Goal: Task Accomplishment & Management: Complete application form

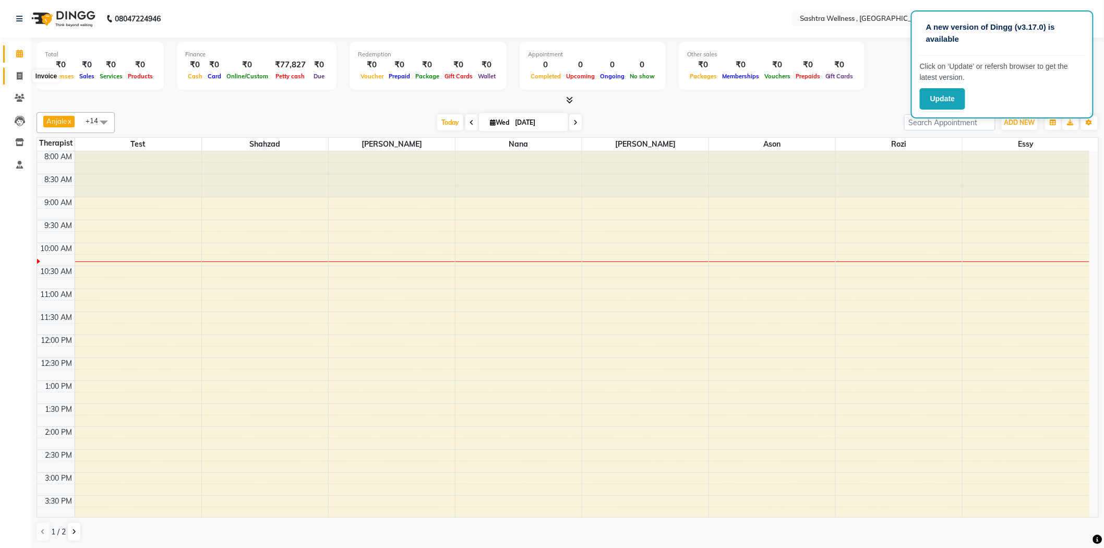
click at [20, 80] on span at bounding box center [19, 76] width 18 height 12
select select "service"
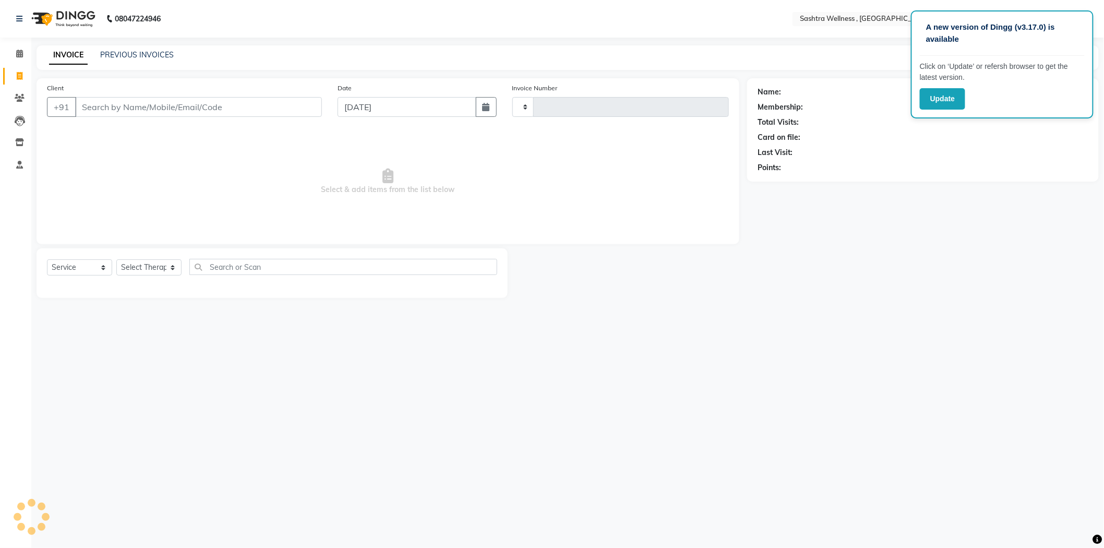
type input "0200"
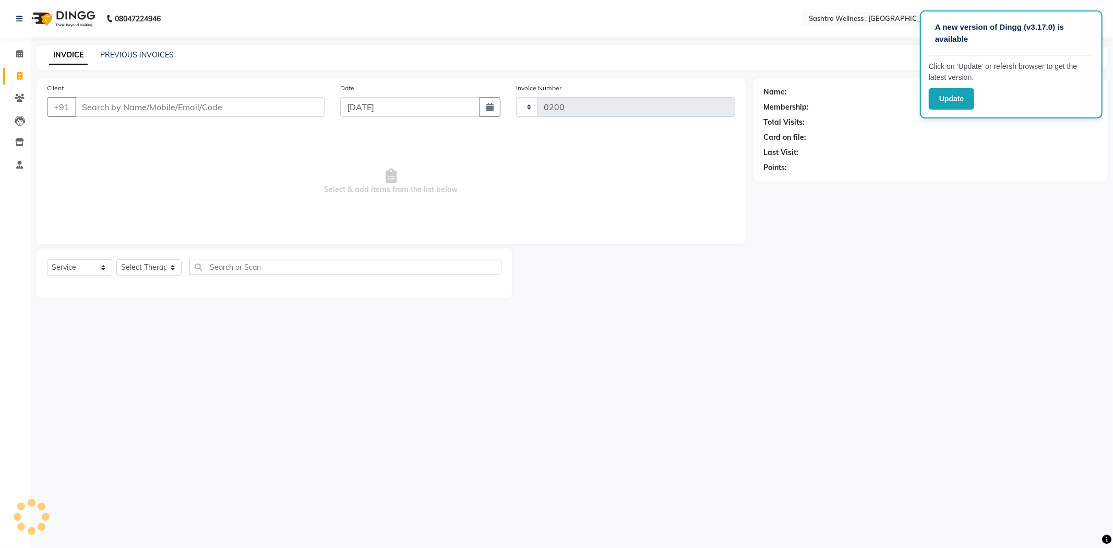
select select "6668"
click at [486, 110] on icon "button" at bounding box center [489, 107] width 7 height 8
select select "9"
select select "2025"
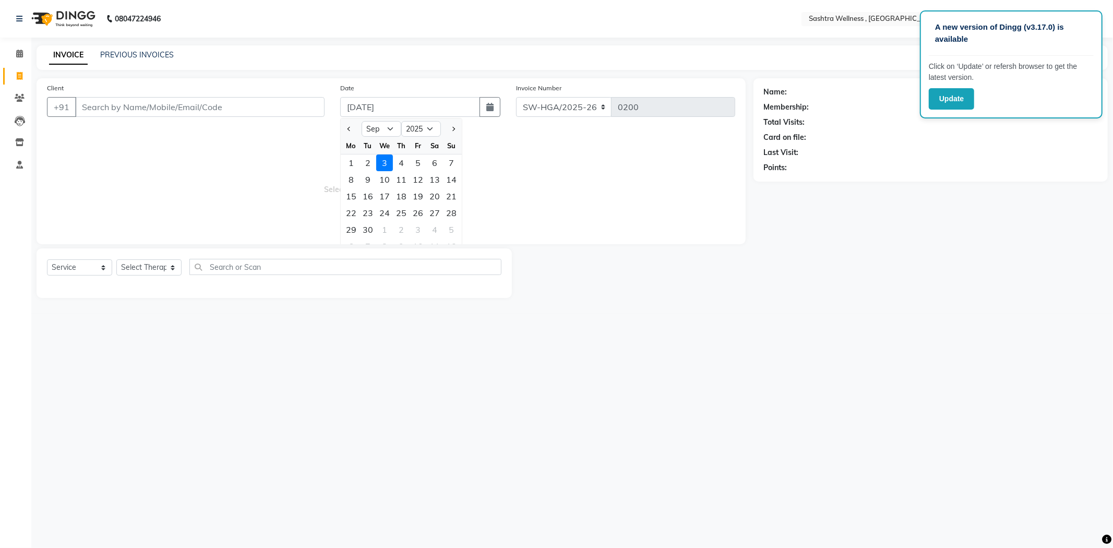
drag, startPoint x: 367, startPoint y: 162, endPoint x: 296, endPoint y: 136, distance: 75.6
click at [366, 162] on div "2" at bounding box center [368, 162] width 17 height 17
type input "02-09-2025"
click at [265, 107] on input "Client" at bounding box center [199, 107] width 249 height 20
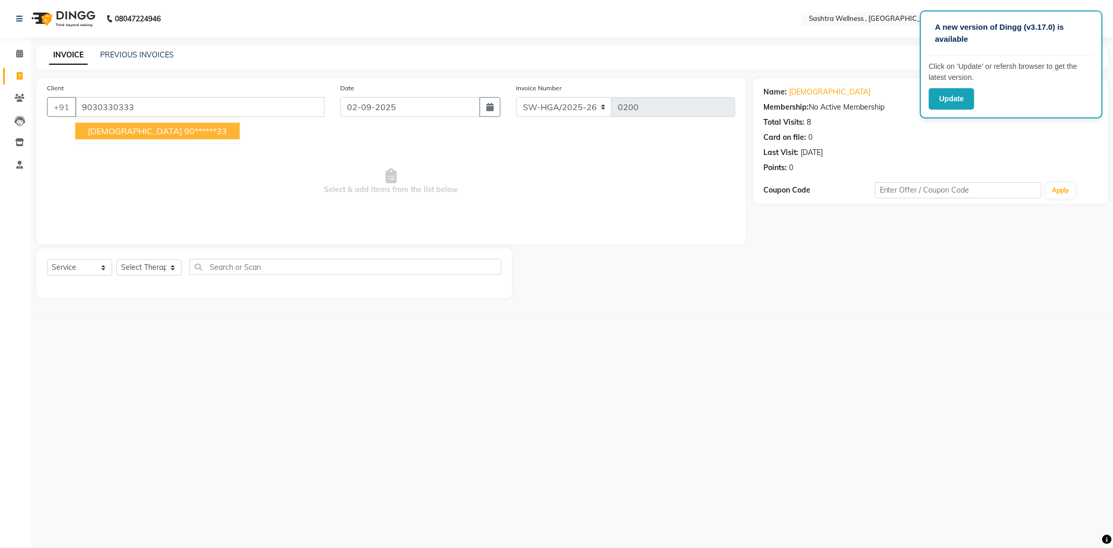
click at [90, 136] on span "[DEMOGRAPHIC_DATA]" at bounding box center [135, 131] width 94 height 10
type input "90******33"
click at [154, 267] on select "Select Therapist [PERSON_NAME] [PERSON_NAME] Nana [PERSON_NAME] test [PERSON_NA…" at bounding box center [148, 267] width 65 height 16
select select "51683"
click at [116, 260] on select "Select Therapist [PERSON_NAME] [PERSON_NAME] Nana [PERSON_NAME] test [PERSON_NA…" at bounding box center [148, 267] width 65 height 16
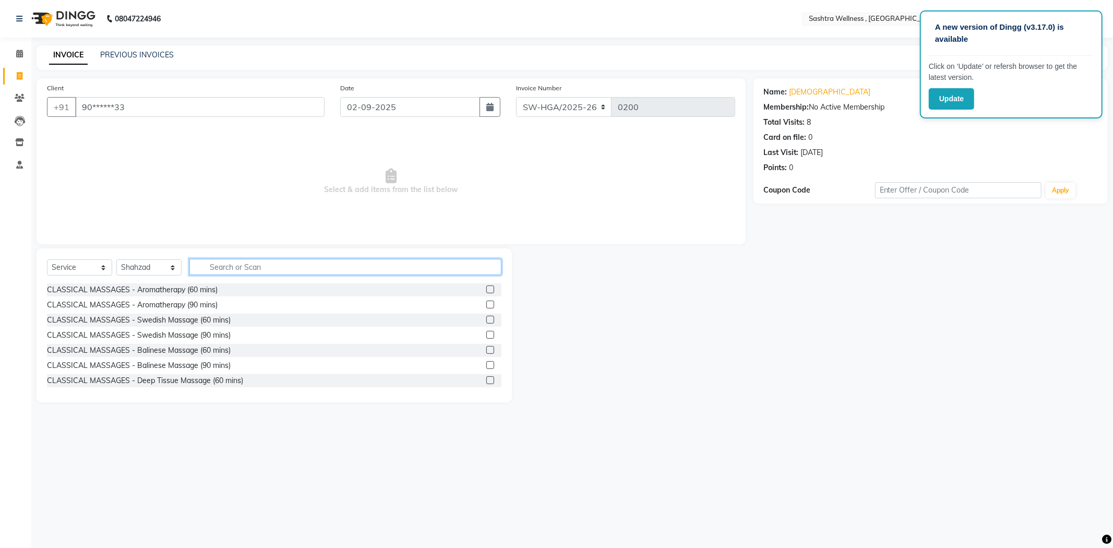
click at [236, 264] on input "text" at bounding box center [345, 267] width 312 height 16
type input "hair cut"
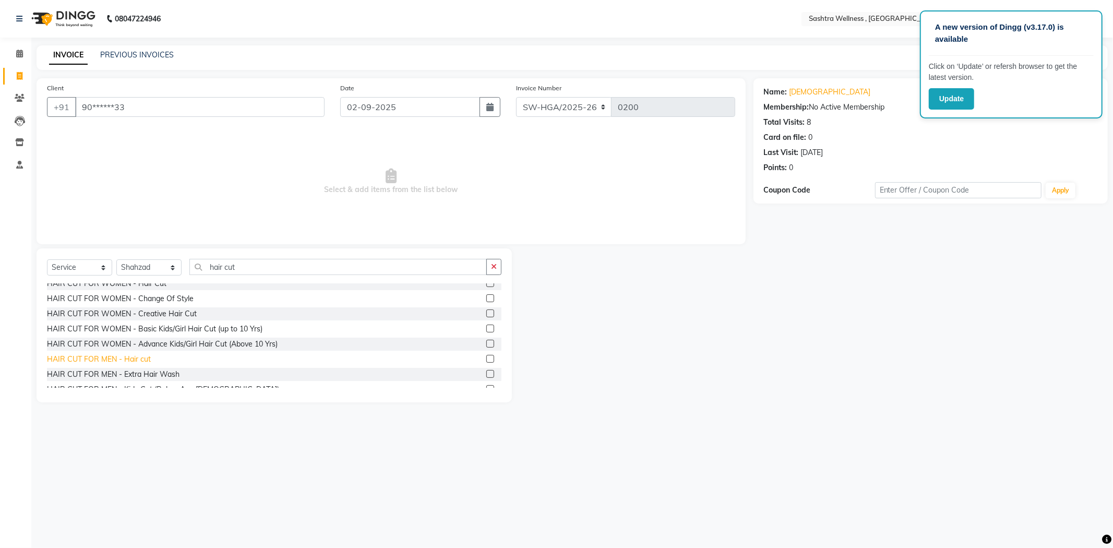
click at [145, 354] on div "HAIR CUT FOR MEN - Hair cut" at bounding box center [99, 359] width 104 height 11
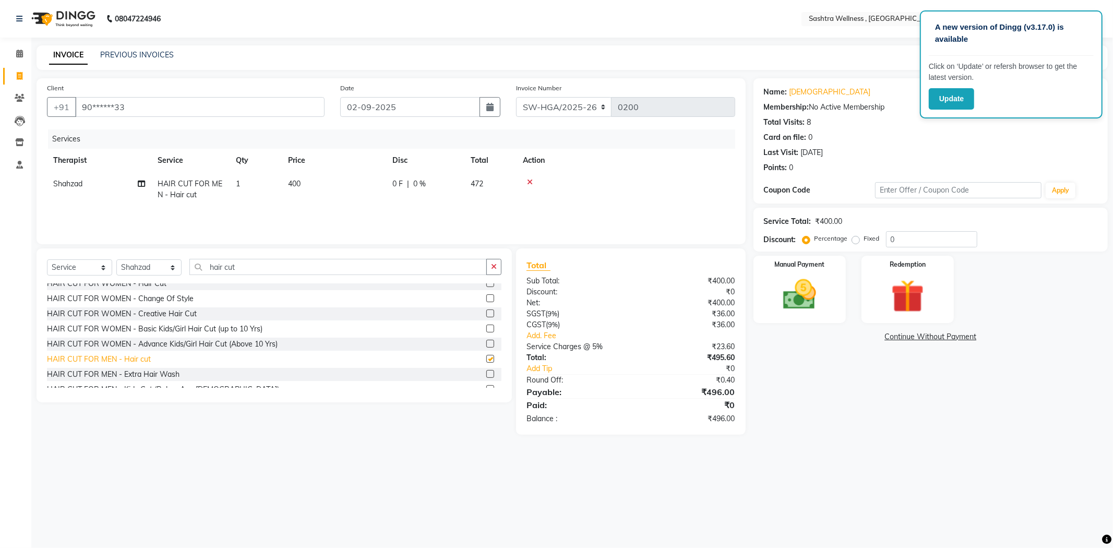
checkbox input "false"
click at [159, 291] on div "HAIR CUT FOR MEN - [PERSON_NAME] Trim" at bounding box center [123, 288] width 152 height 11
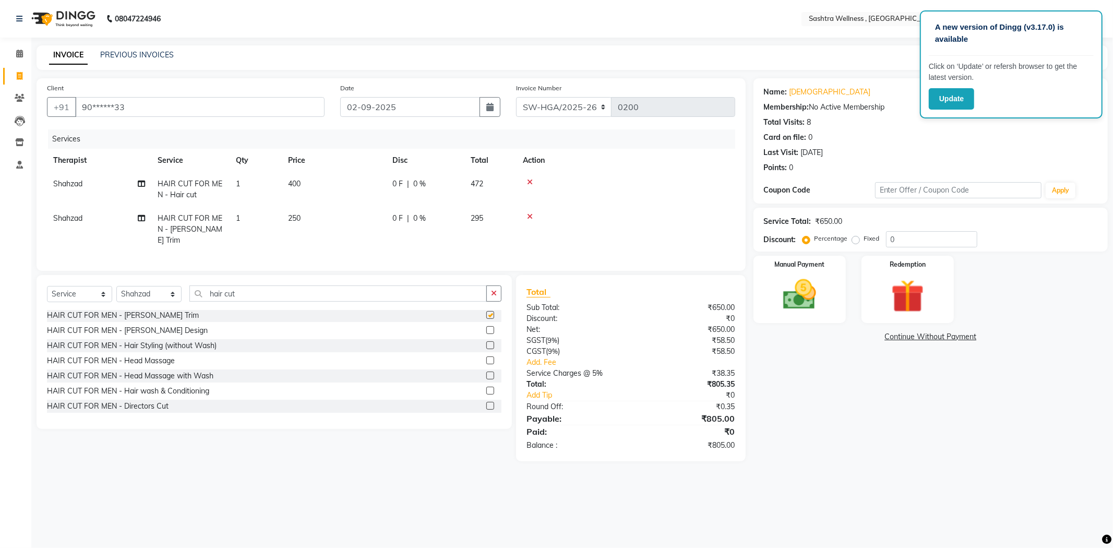
checkbox input "false"
click at [824, 301] on img at bounding box center [800, 295] width 56 height 40
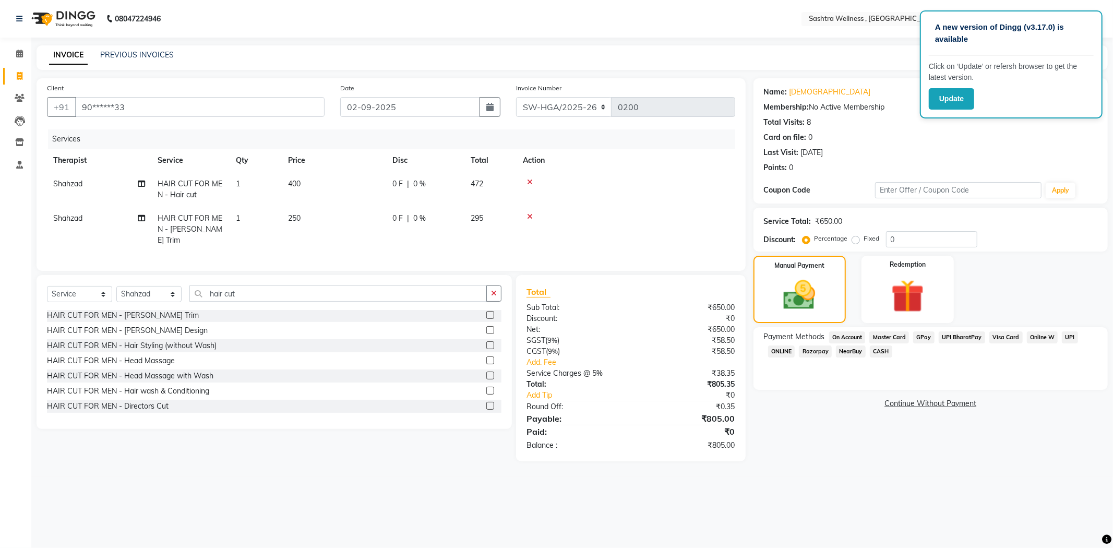
click at [868, 338] on div "Master Card" at bounding box center [887, 338] width 44 height 14
click at [854, 338] on span "On Account" at bounding box center [847, 337] width 37 height 12
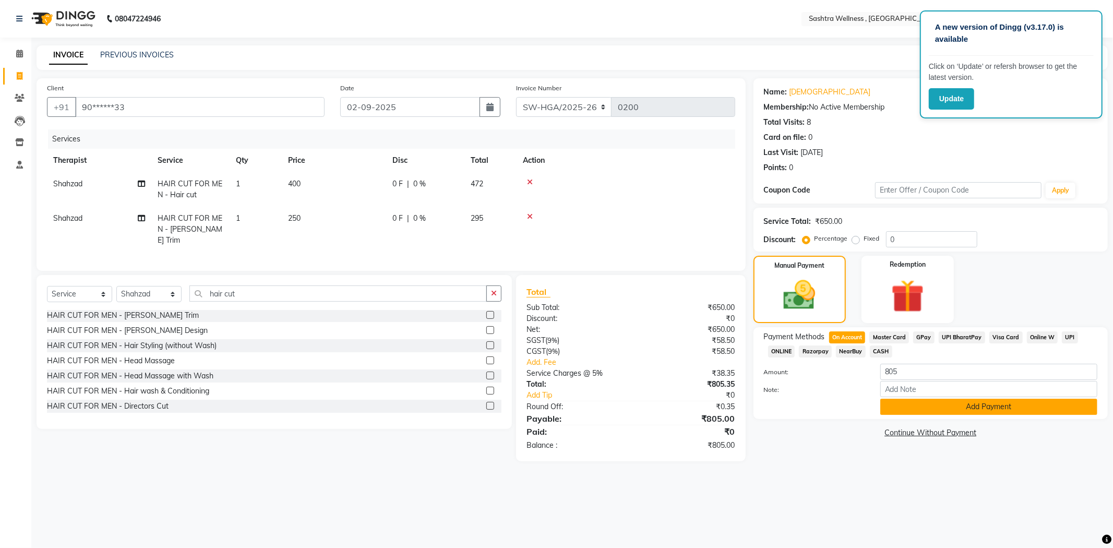
click at [895, 413] on button "Add Payment" at bounding box center [988, 407] width 217 height 16
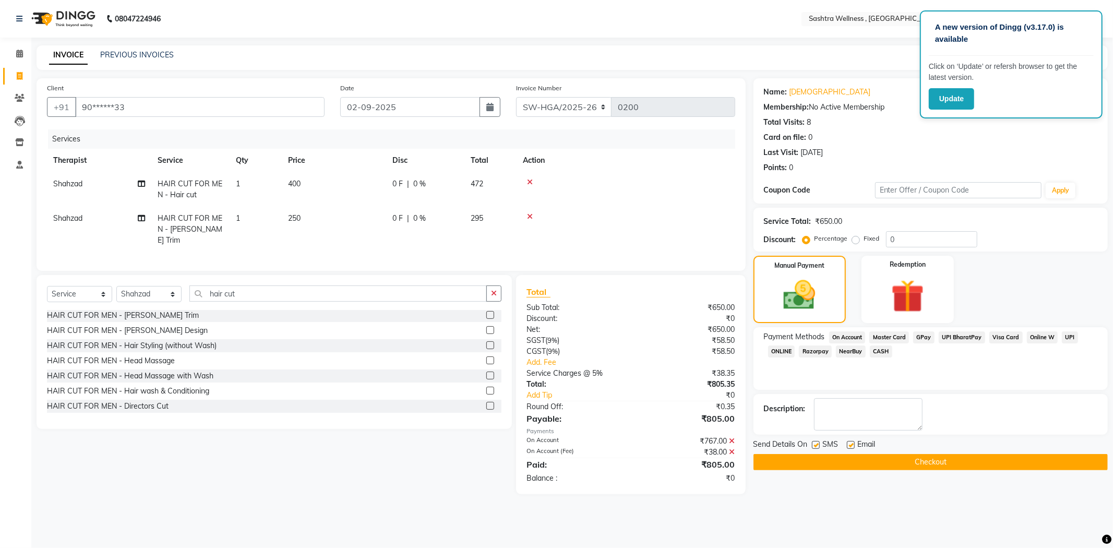
click at [785, 463] on button "Checkout" at bounding box center [931, 462] width 354 height 16
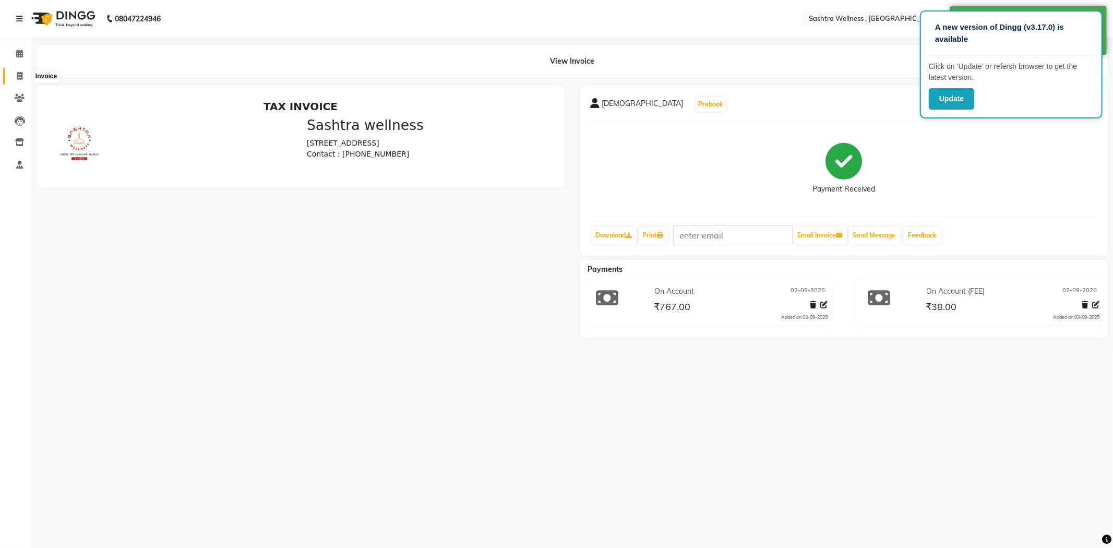
click at [19, 76] on icon at bounding box center [20, 76] width 6 height 8
select select "service"
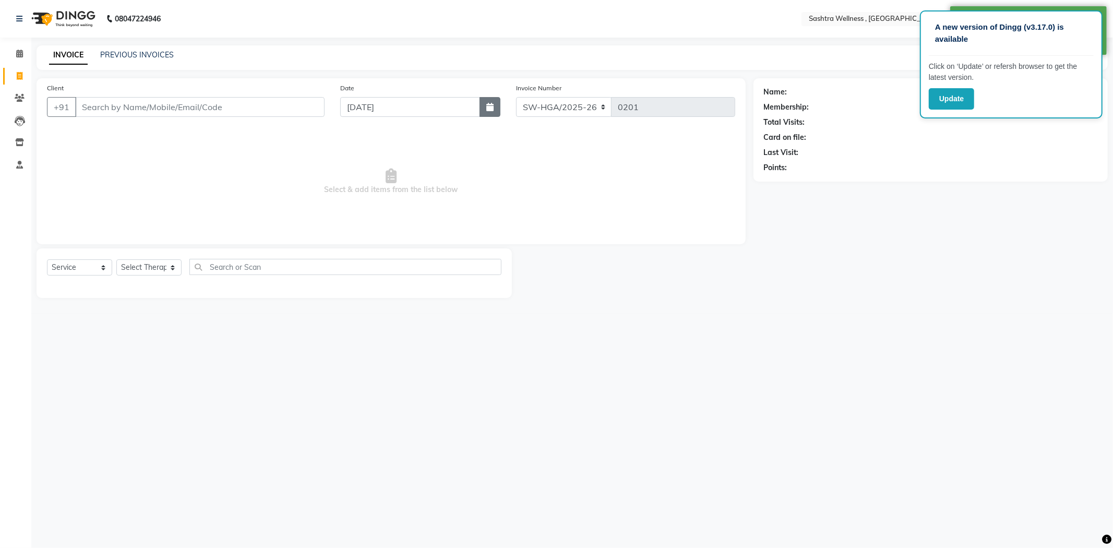
click at [491, 105] on icon "button" at bounding box center [489, 107] width 7 height 8
select select "9"
select select "2025"
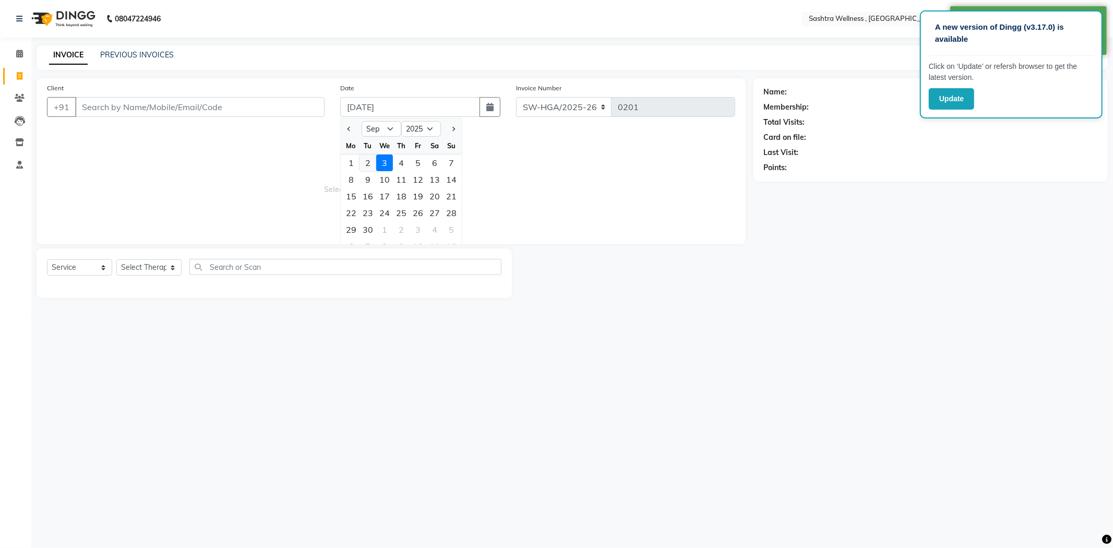
click at [370, 160] on div "2" at bounding box center [368, 162] width 17 height 17
type input "02-09-2025"
click at [280, 111] on input "Client" at bounding box center [199, 107] width 249 height 20
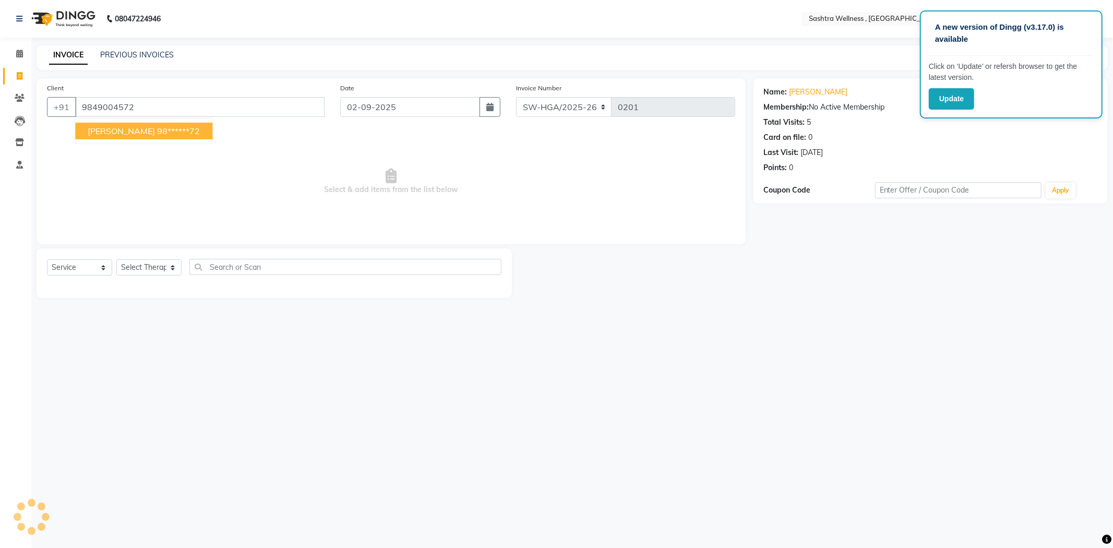
click at [178, 134] on ngb-highlight "98******72" at bounding box center [178, 131] width 43 height 10
type input "98******72"
click at [154, 259] on select "Select Therapist [PERSON_NAME] [PERSON_NAME] Nana [PERSON_NAME] test [PERSON_NA…" at bounding box center [148, 267] width 65 height 16
select select "51683"
click at [116, 260] on select "Select Therapist [PERSON_NAME] [PERSON_NAME] Nana [PERSON_NAME] test [PERSON_NA…" at bounding box center [148, 267] width 65 height 16
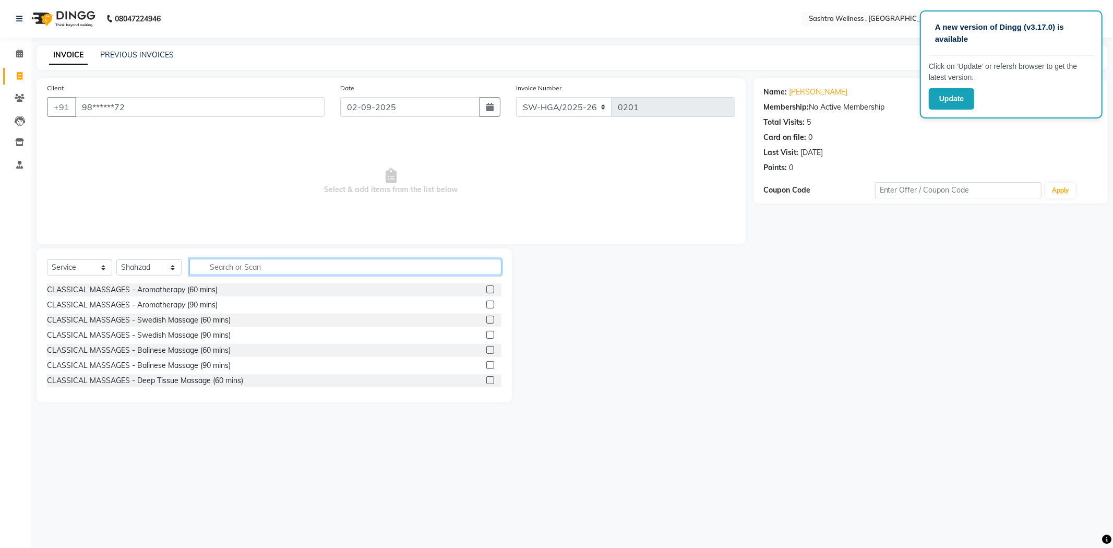
click at [237, 264] on input "text" at bounding box center [345, 267] width 312 height 16
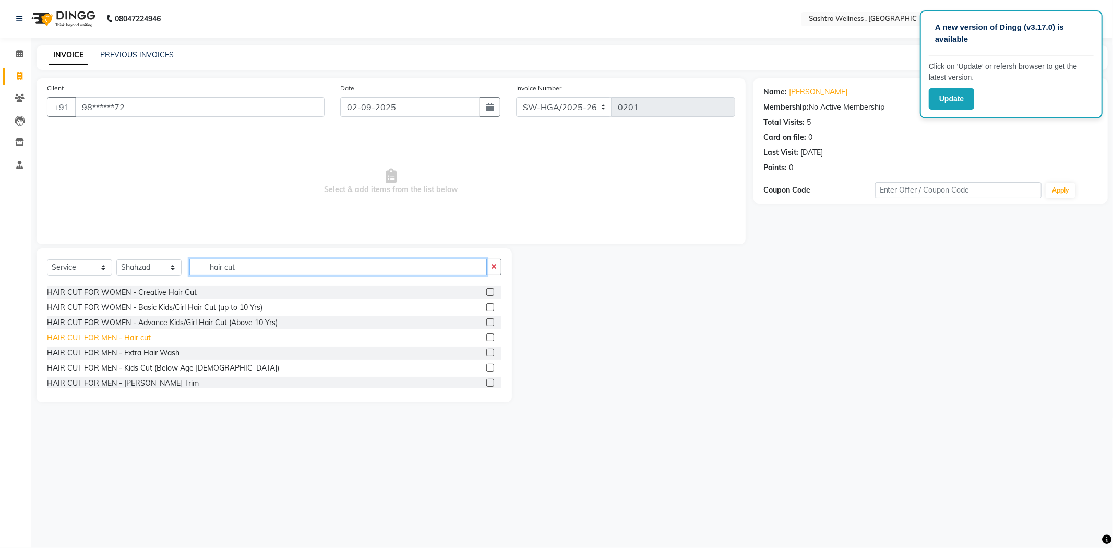
type input "hair cut"
click at [134, 339] on div "HAIR CUT FOR MEN - Hair cut" at bounding box center [99, 337] width 104 height 11
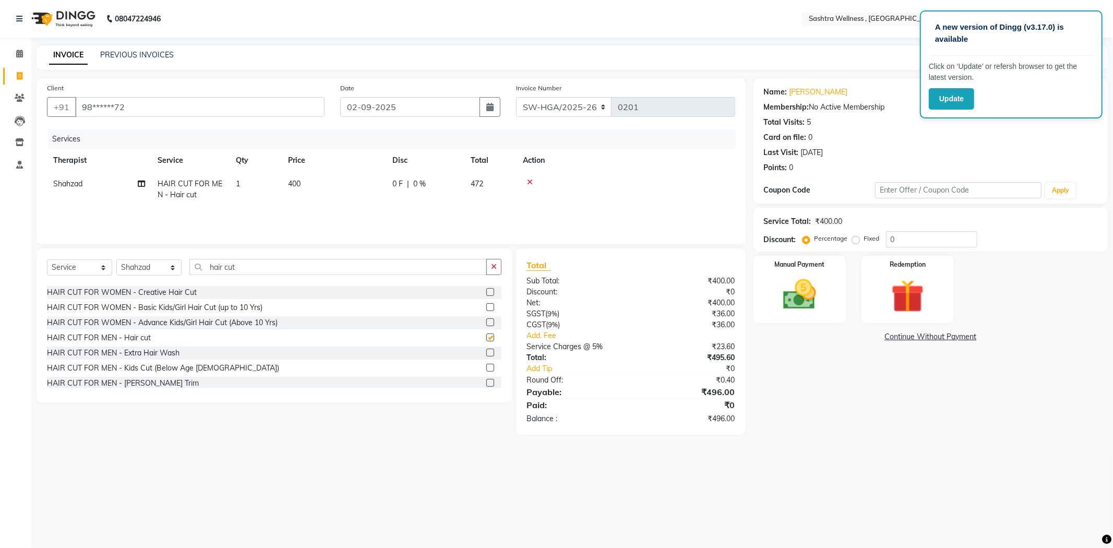
checkbox input "false"
click at [799, 314] on img at bounding box center [800, 295] width 56 height 40
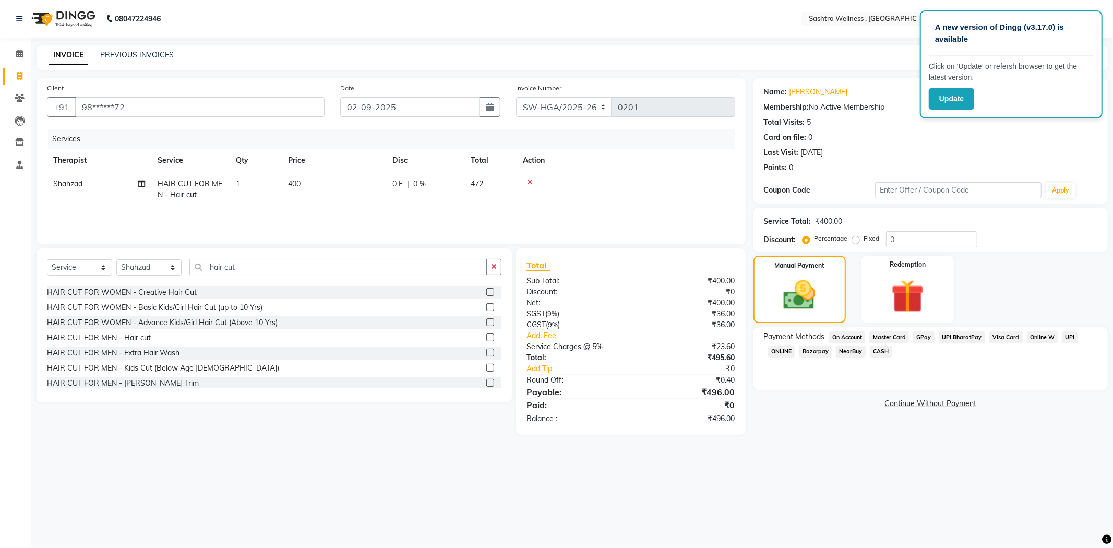
click at [836, 341] on span "On Account" at bounding box center [847, 337] width 37 height 12
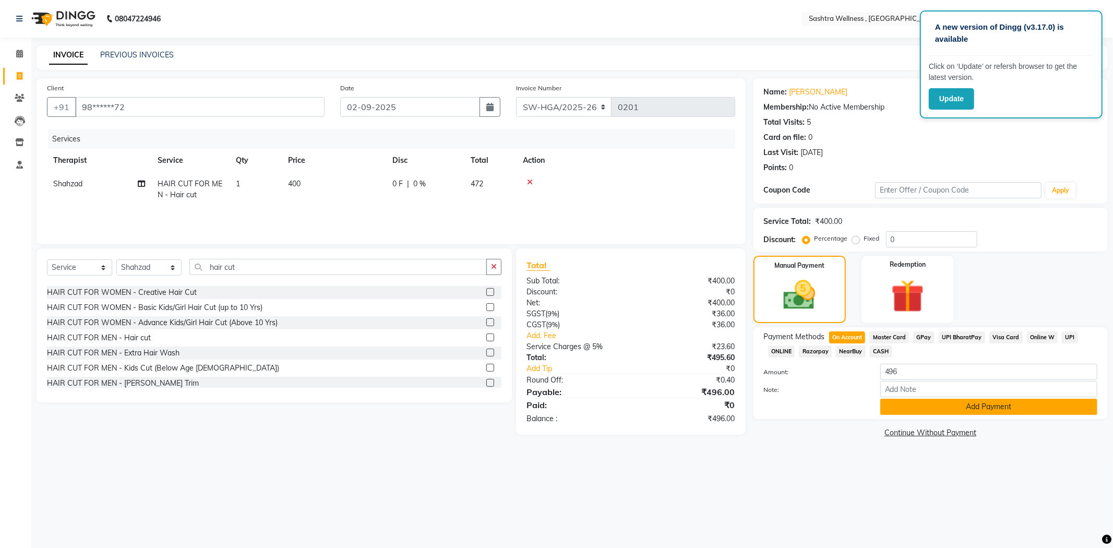
click at [895, 401] on button "Add Payment" at bounding box center [988, 407] width 217 height 16
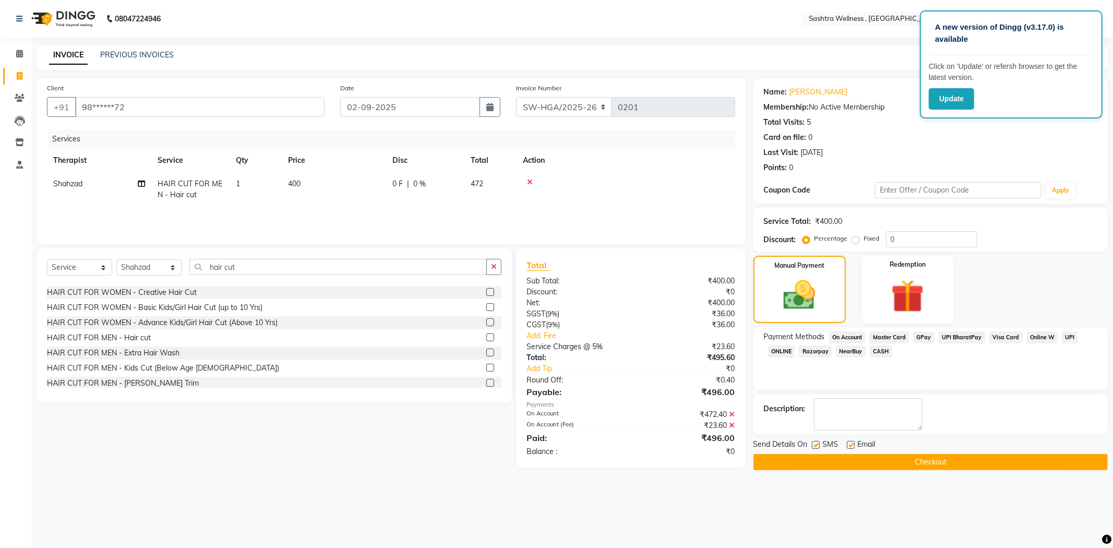
click at [800, 462] on button "Checkout" at bounding box center [931, 462] width 354 height 16
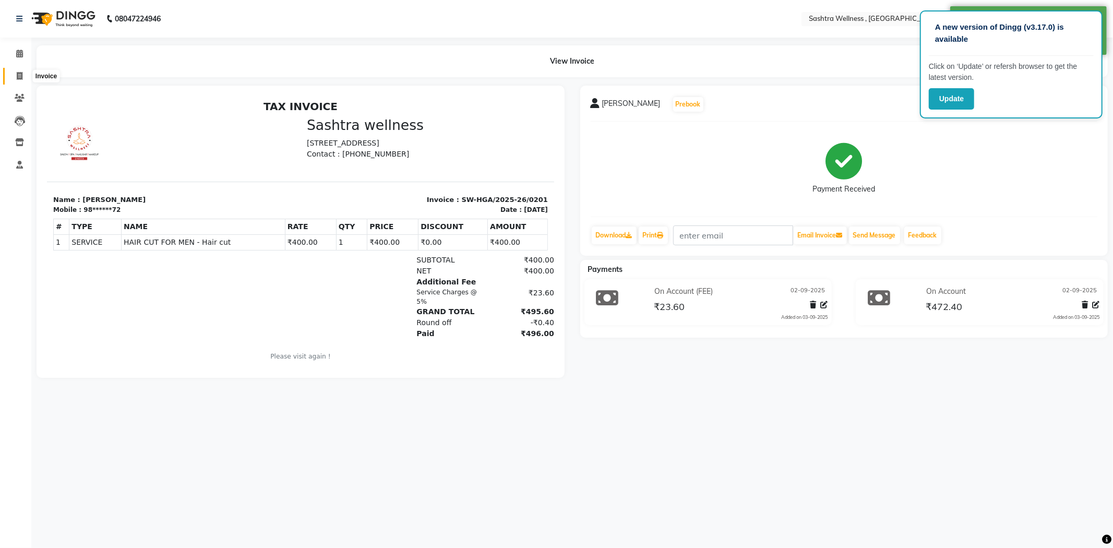
click at [26, 74] on span at bounding box center [19, 76] width 18 height 12
select select "service"
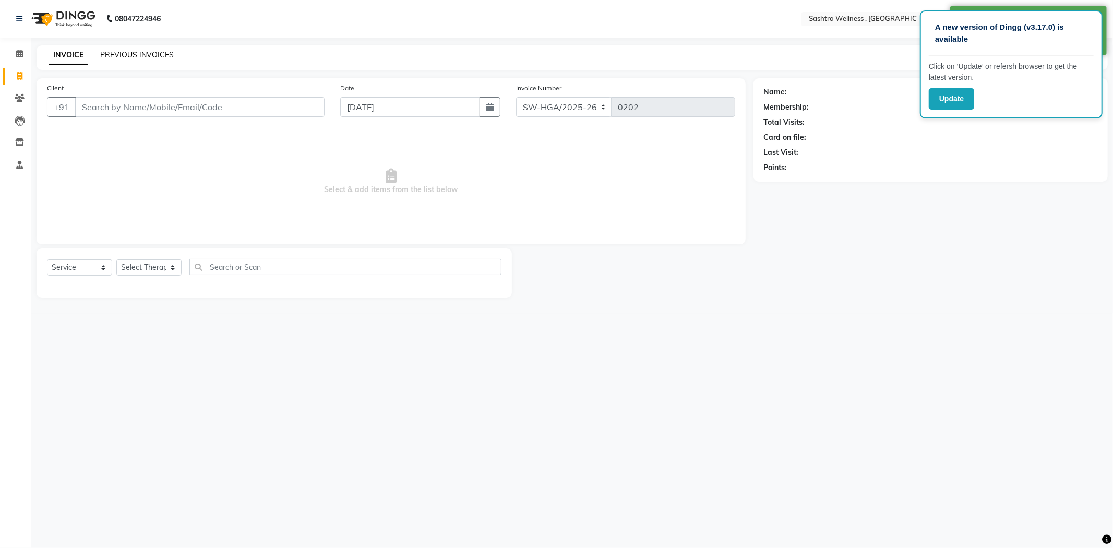
click at [160, 53] on link "PREVIOUS INVOICES" at bounding box center [137, 54] width 74 height 9
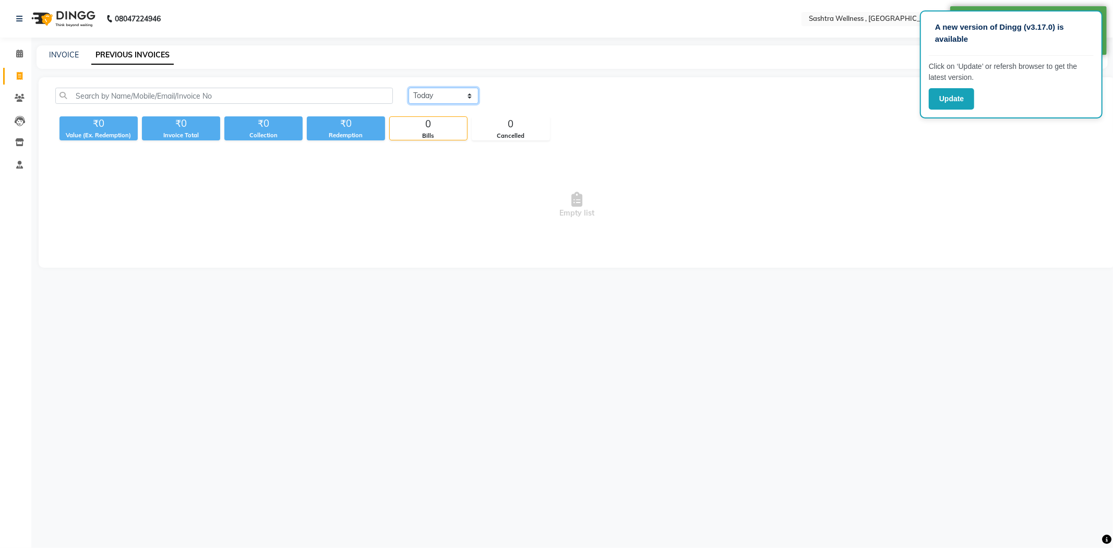
click at [431, 97] on select "[DATE] [DATE] Custom Range" at bounding box center [444, 96] width 70 height 16
select select "[DATE]"
click at [409, 88] on select "[DATE] [DATE] Custom Range" at bounding box center [444, 96] width 70 height 16
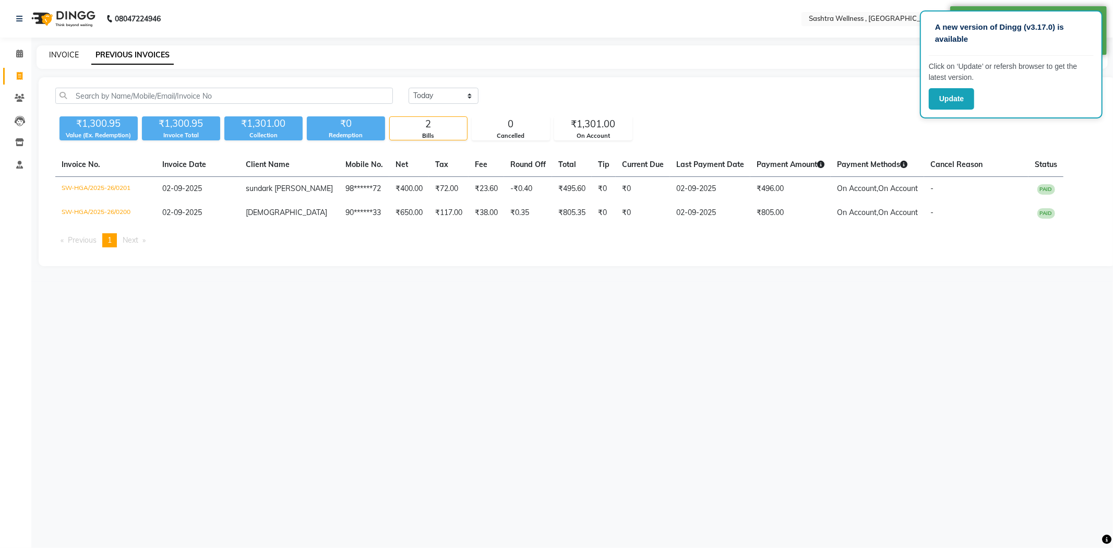
click at [59, 57] on link "INVOICE" at bounding box center [64, 54] width 30 height 9
select select "service"
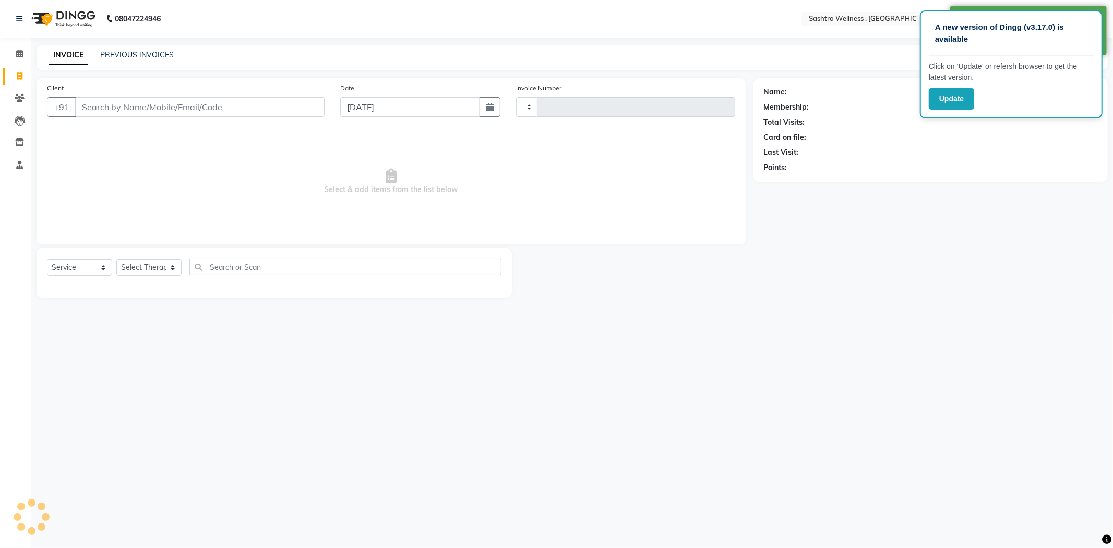
type input "0202"
select select "6668"
